Goal: Ask a question

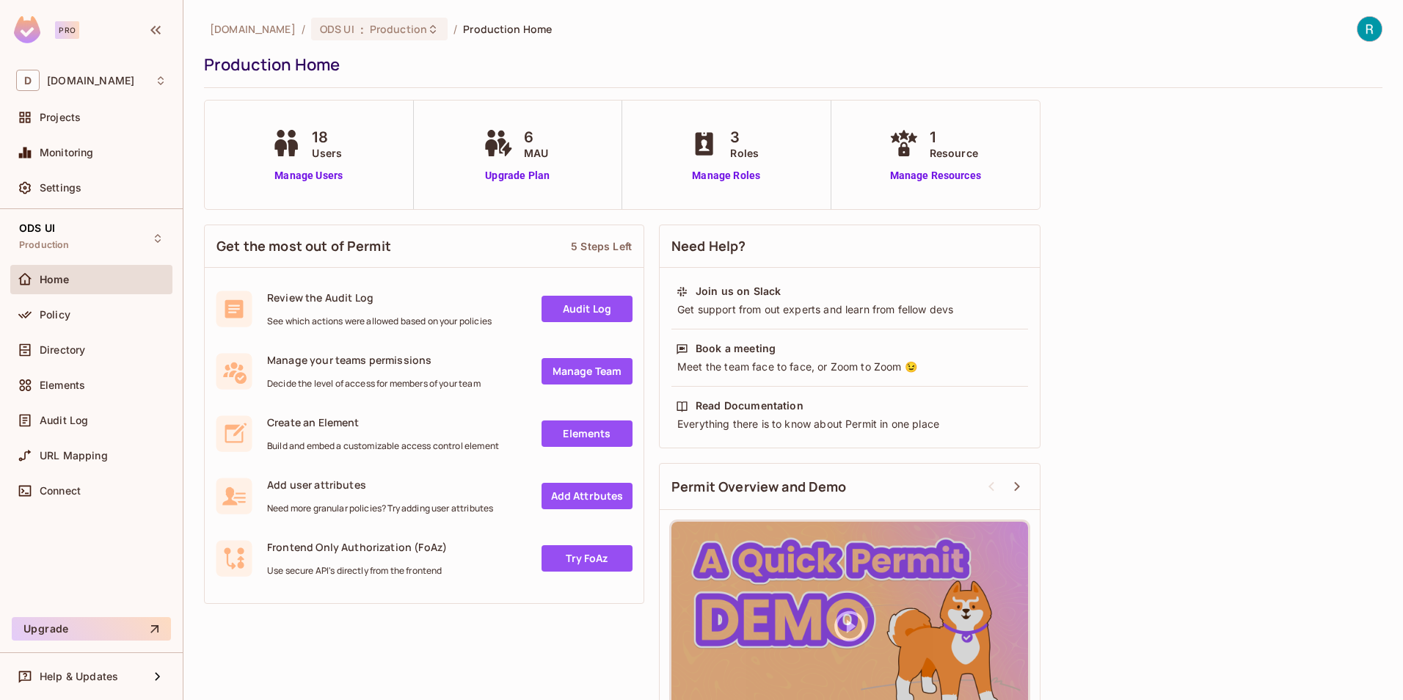
click at [1360, 25] on img at bounding box center [1370, 29] width 24 height 24
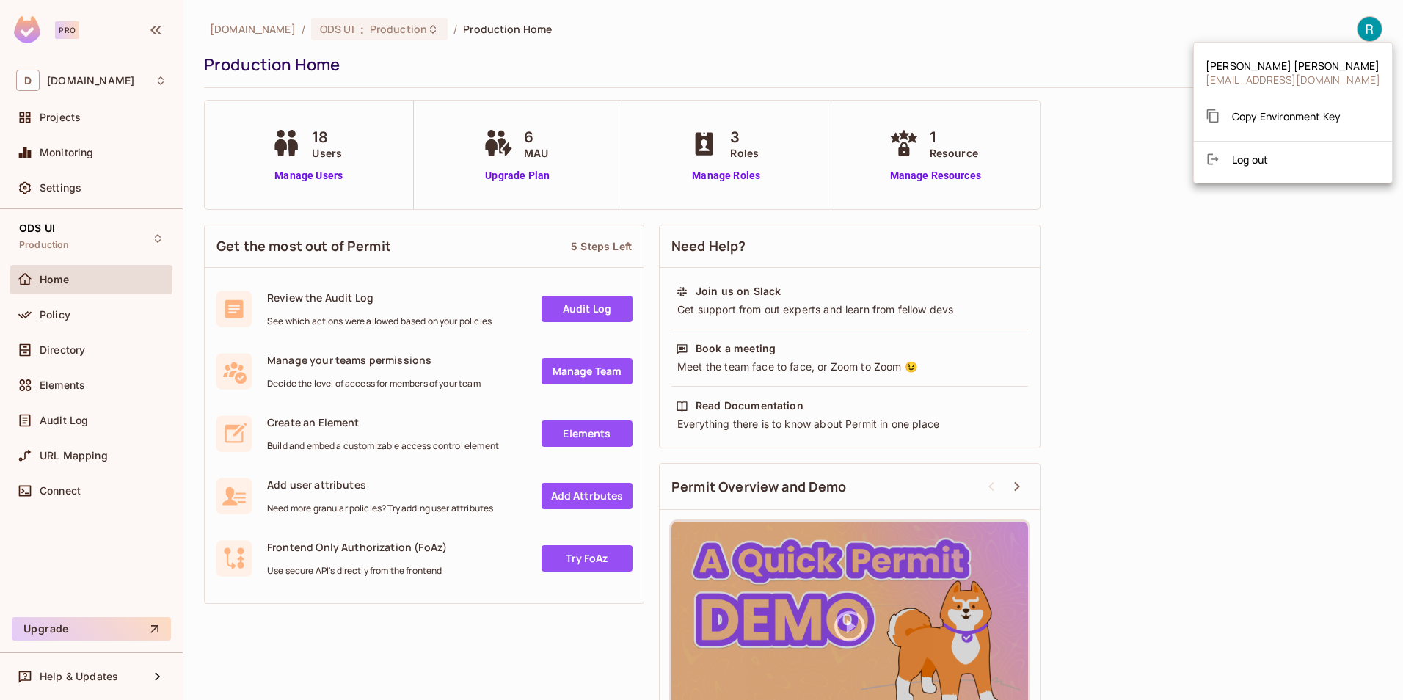
click at [426, 640] on div at bounding box center [701, 350] width 1403 height 700
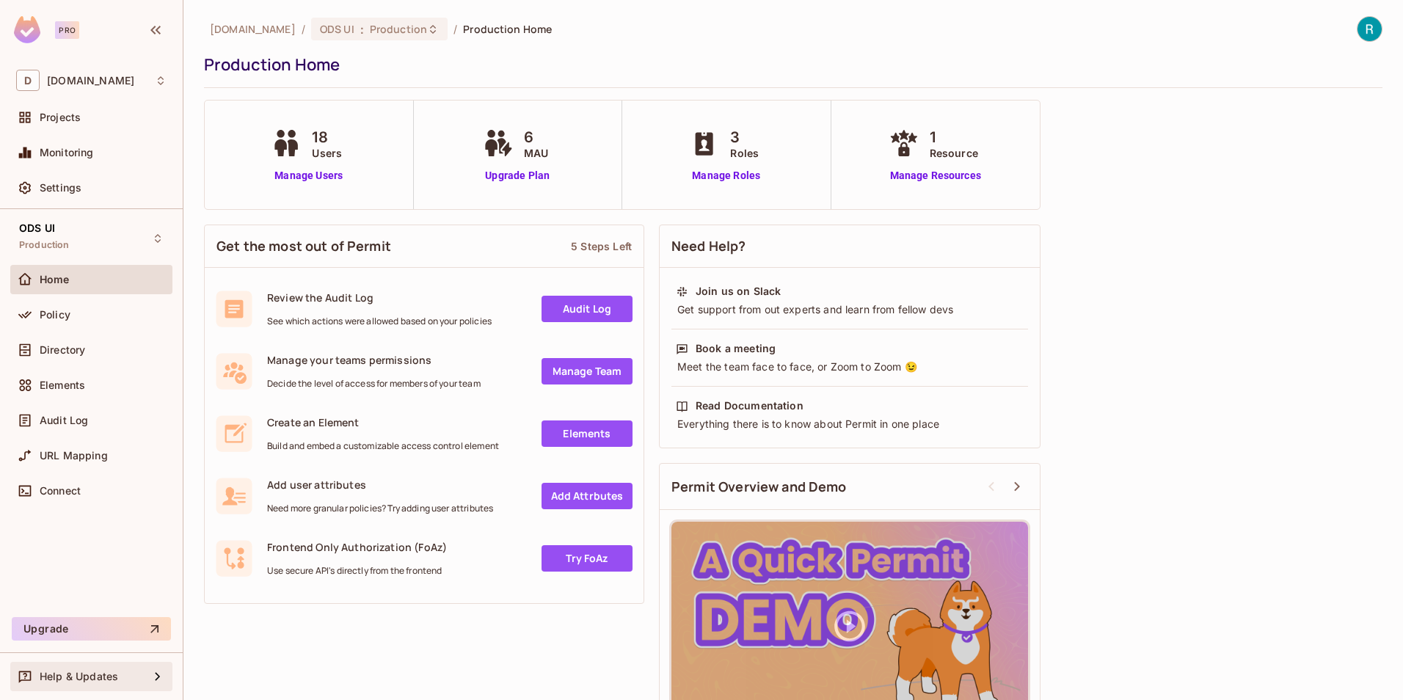
click at [116, 682] on span "Help & Updates" at bounding box center [79, 677] width 79 height 12
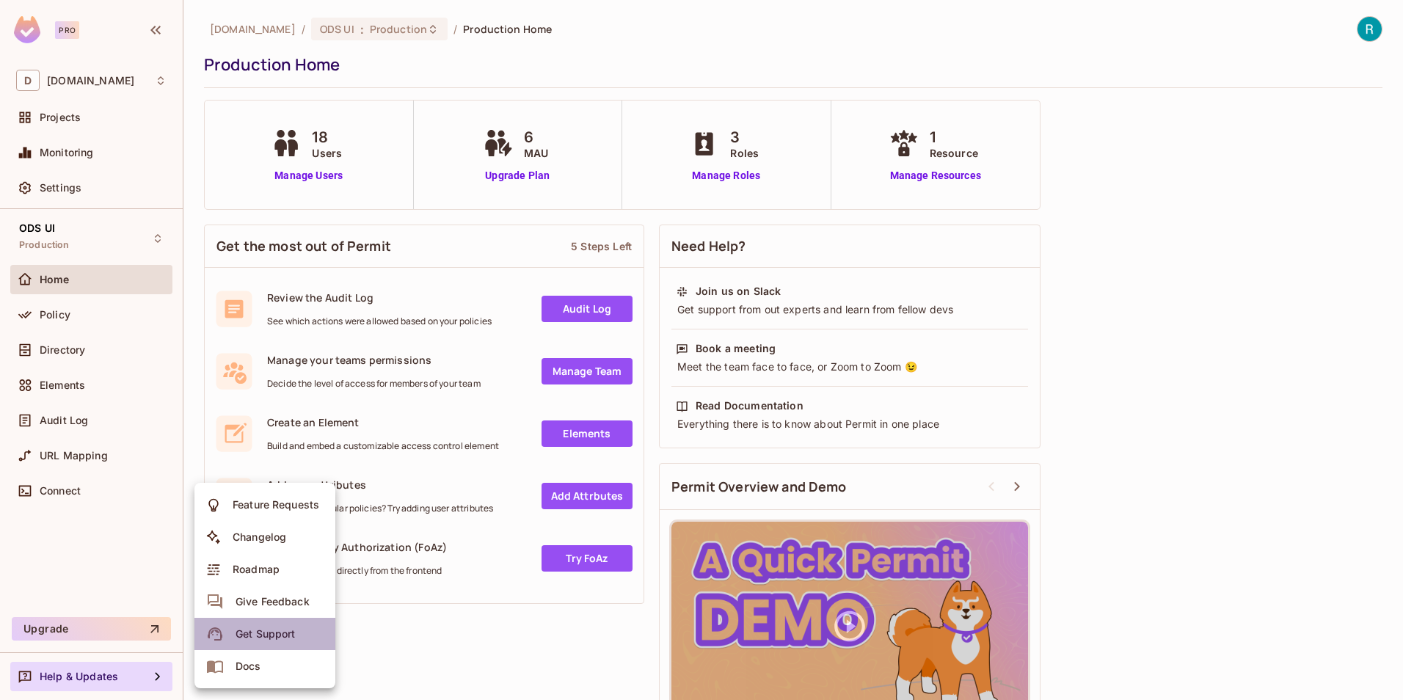
click at [289, 632] on div "Get Support" at bounding box center [265, 634] width 59 height 15
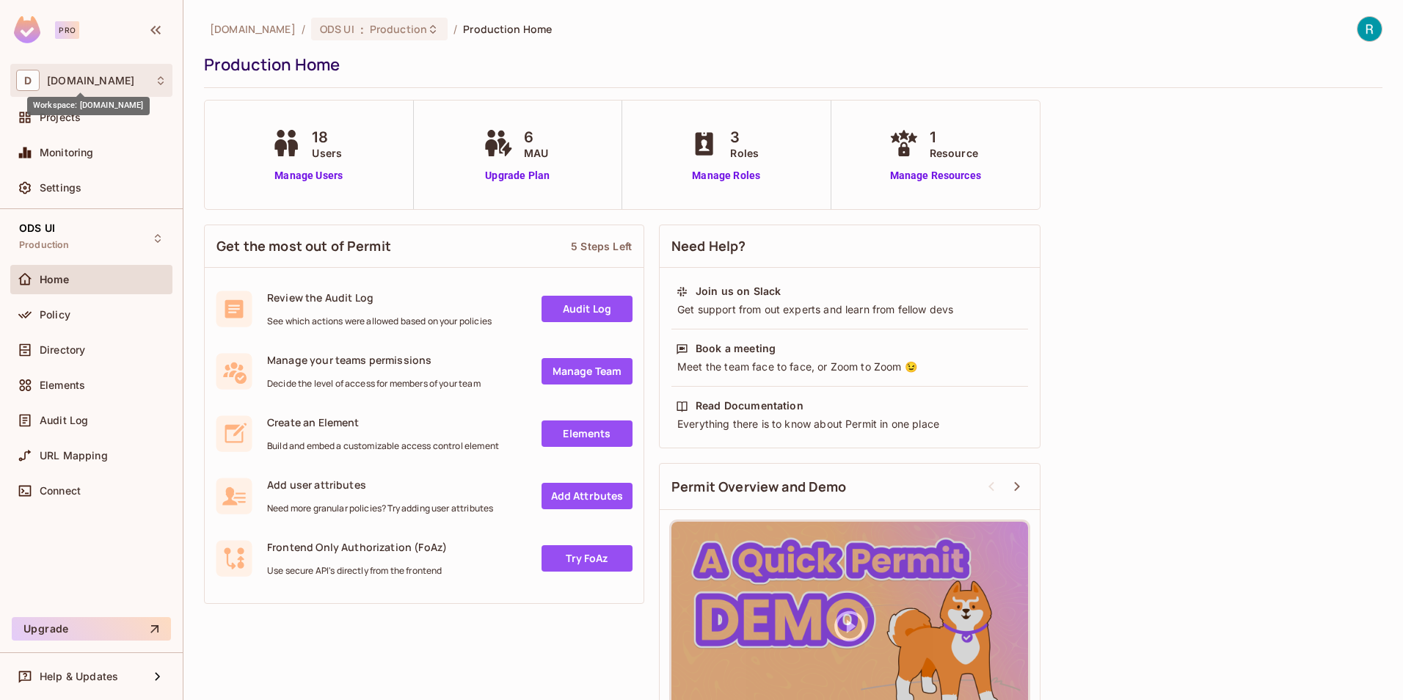
click at [70, 85] on span "deacero.com" at bounding box center [90, 81] width 87 height 12
click at [58, 79] on div at bounding box center [701, 350] width 1403 height 700
click at [58, 79] on span "deacero.com" at bounding box center [90, 81] width 87 height 12
click at [52, 310] on div at bounding box center [701, 350] width 1403 height 700
click at [58, 314] on span "Policy" at bounding box center [55, 315] width 31 height 12
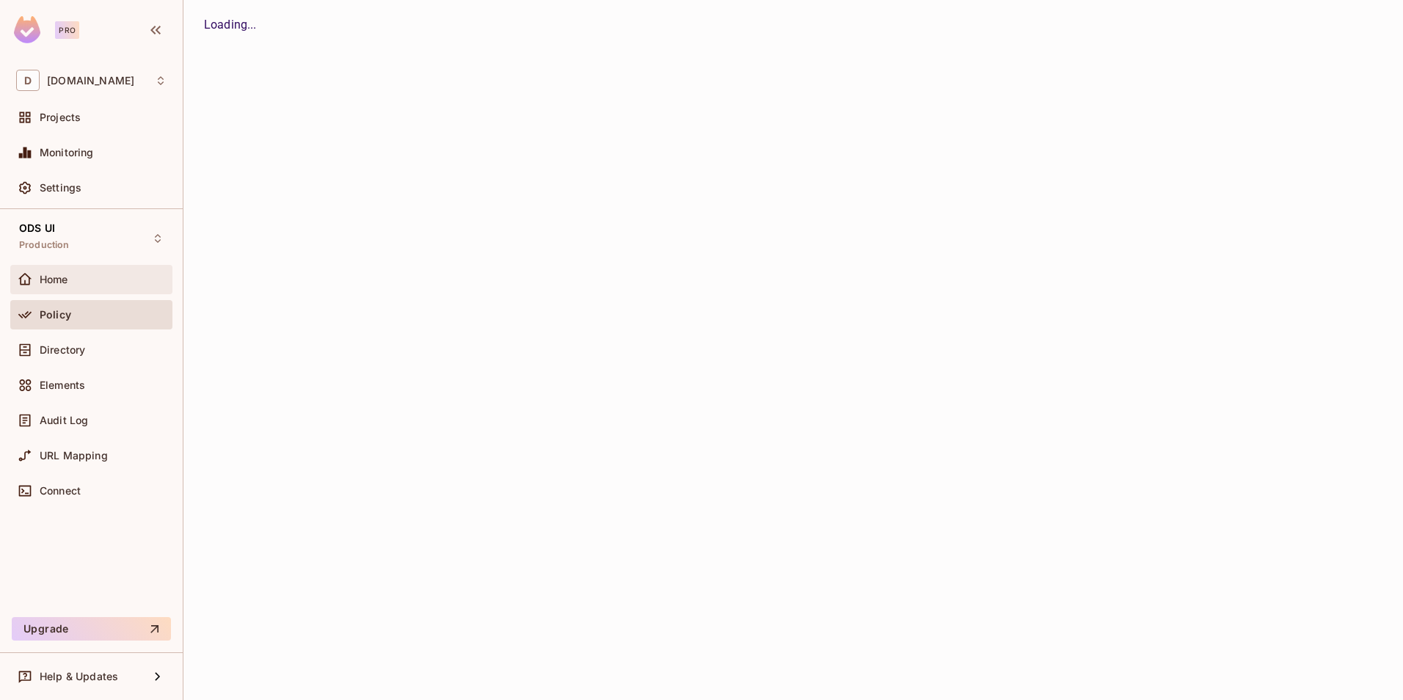
click at [55, 287] on div "Home" at bounding box center [91, 280] width 150 height 18
